Goal: Transaction & Acquisition: Purchase product/service

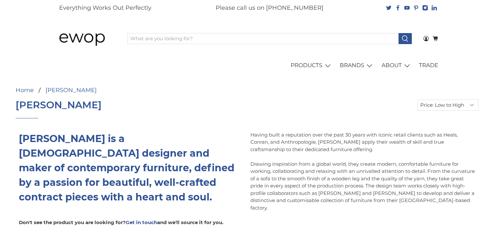
select select "price-ascending"
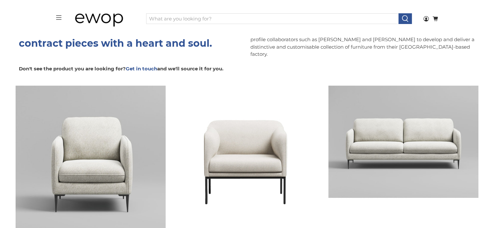
scroll to position [132, 0]
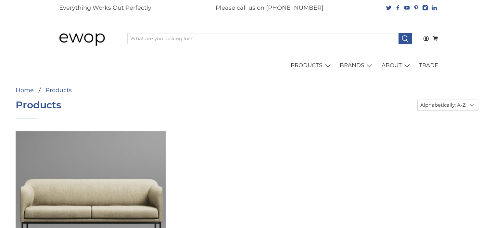
select select "title-ascending"
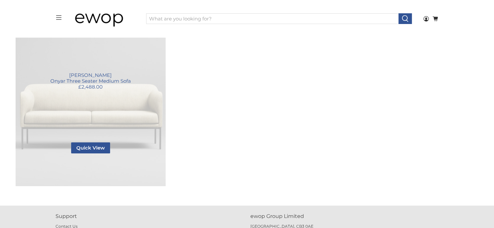
scroll to position [76, 0]
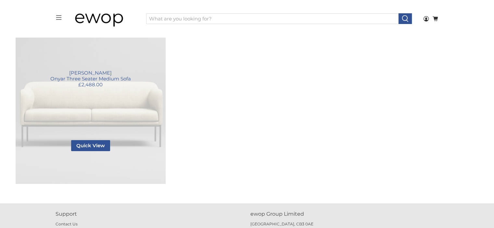
click at [105, 109] on link "Onyar Three Seater Medium Sofa" at bounding box center [91, 109] width 150 height 150
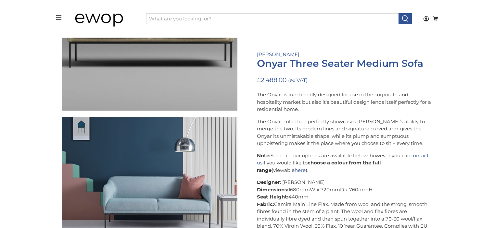
scroll to position [65, 0]
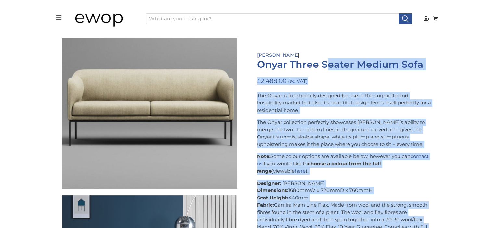
drag, startPoint x: 253, startPoint y: 55, endPoint x: 329, endPoint y: 59, distance: 75.4
click at [400, 61] on h1 "Onyar Three Seater Medium Sofa" at bounding box center [344, 64] width 175 height 11
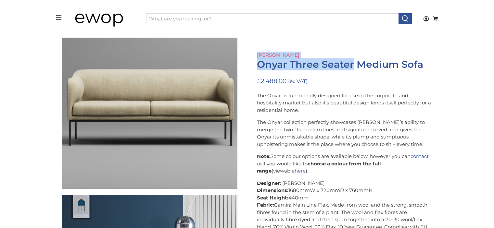
drag, startPoint x: 354, startPoint y: 65, endPoint x: 257, endPoint y: 56, distance: 97.8
copy div "[PERSON_NAME] Onyar Three Seater"
